Goal: Communication & Community: Answer question/provide support

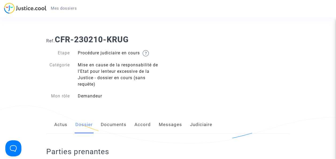
drag, startPoint x: 0, startPoint y: 0, endPoint x: 195, endPoint y: 94, distance: 216.4
click at [195, 94] on div "Ref. CFR-230210-KRUG Etape Procédure judiciaire en cours Catégorie Mise en caus…" at bounding box center [167, 68] width 251 height 74
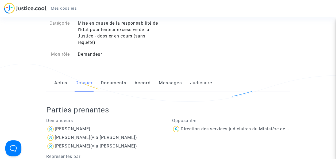
scroll to position [43, 0]
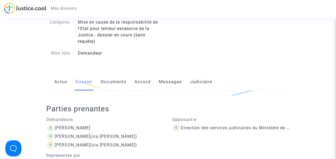
click at [164, 86] on link "Messages" at bounding box center [170, 82] width 23 height 18
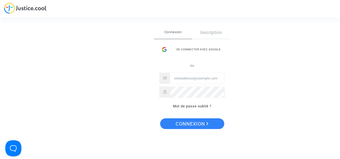
click at [184, 80] on input "Email" at bounding box center [197, 78] width 54 height 11
type input "[EMAIL_ADDRESS][DOMAIN_NAME]"
click at [160, 118] on button "Connexion" at bounding box center [192, 123] width 64 height 11
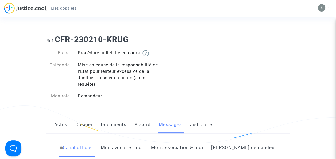
click at [142, 144] on link "Mon avocat et moi" at bounding box center [122, 148] width 42 height 18
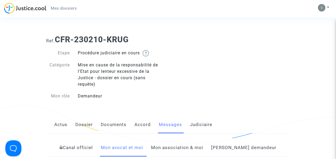
click at [83, 126] on link "Dossier" at bounding box center [83, 125] width 17 height 18
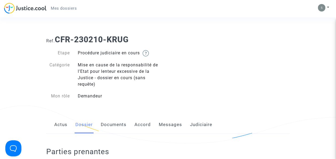
click at [59, 123] on link "Actus" at bounding box center [60, 125] width 13 height 18
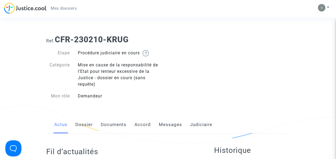
click at [166, 123] on link "Messages" at bounding box center [170, 125] width 23 height 18
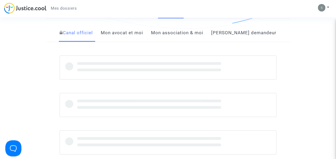
scroll to position [112, 0]
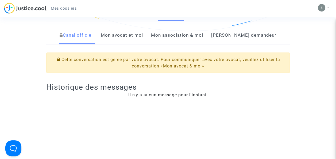
click at [143, 35] on link "Mon avocat et moi" at bounding box center [122, 35] width 42 height 18
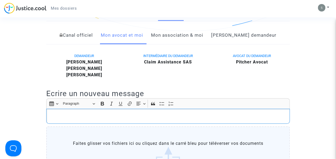
click at [108, 109] on div "Rich Text Editor, main" at bounding box center [167, 115] width 243 height 15
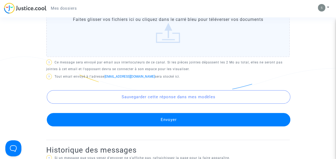
scroll to position [245, 0]
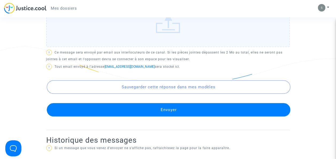
click at [195, 107] on button "Envoyer" at bounding box center [168, 109] width 243 height 13
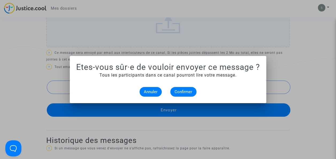
scroll to position [0, 0]
click at [180, 90] on span "Confirmer" at bounding box center [183, 91] width 18 height 5
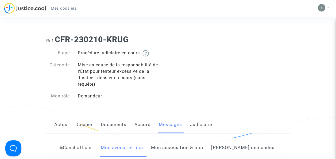
scroll to position [245, 0]
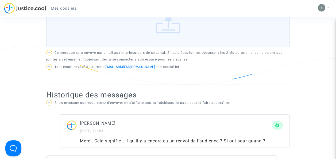
click at [242, 70] on div "DEMANDEUR STEPHANIE JAOUEN EVAN ROUSSEL KAEL ROUSSEL INTERMÉDIAIRE DU DEMANDEUR…" at bounding box center [167, 2] width 243 height 166
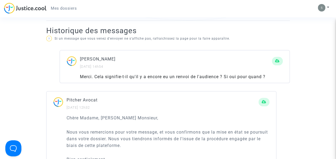
scroll to position [320, 0]
